Goal: Task Accomplishment & Management: Manage account settings

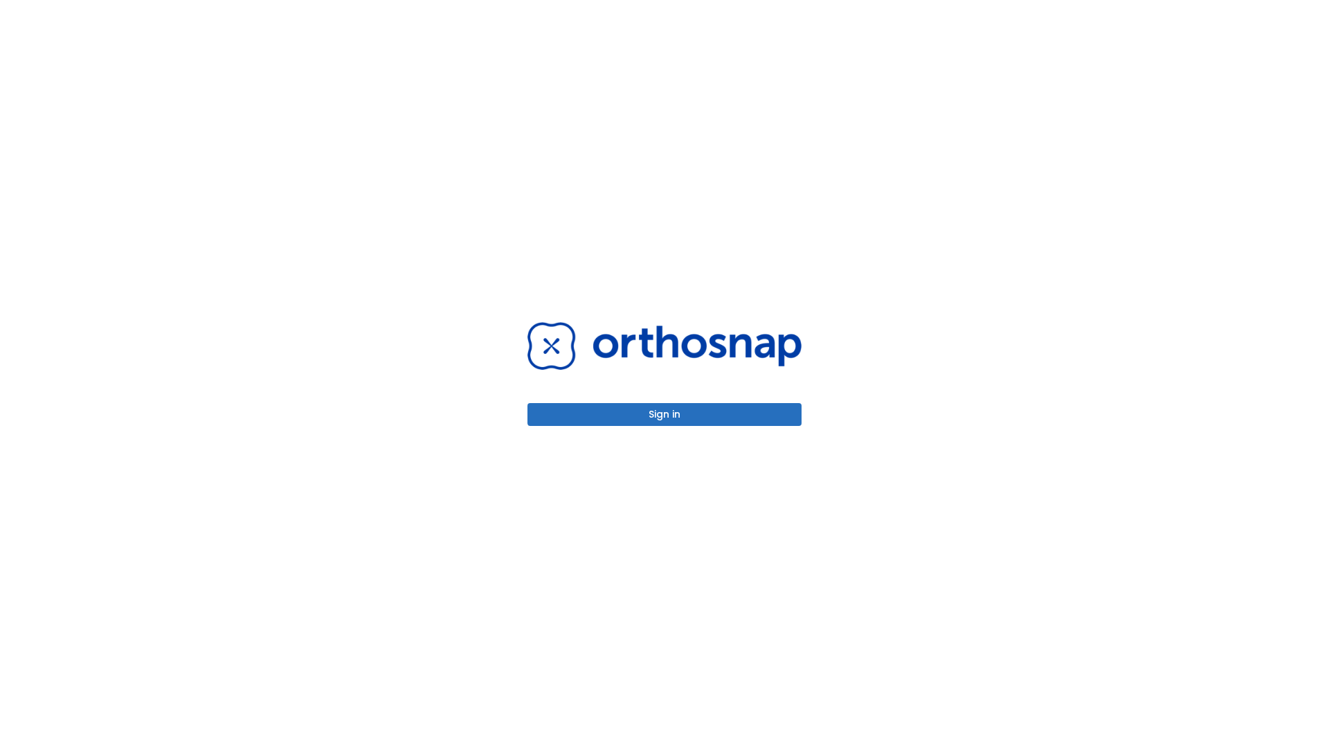
click at [665, 414] on button "Sign in" at bounding box center [665, 414] width 274 height 23
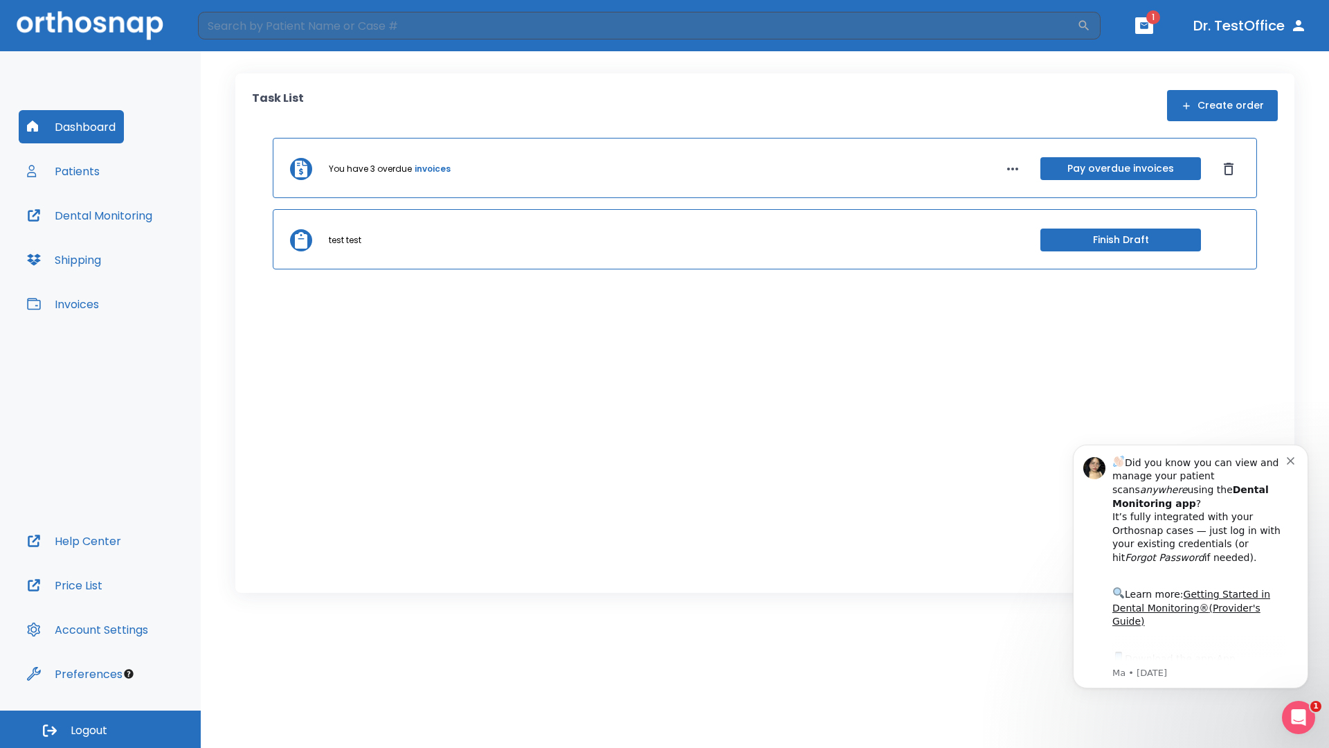
click at [100, 729] on span "Logout" at bounding box center [89, 730] width 37 height 15
